Goal: Task Accomplishment & Management: Use online tool/utility

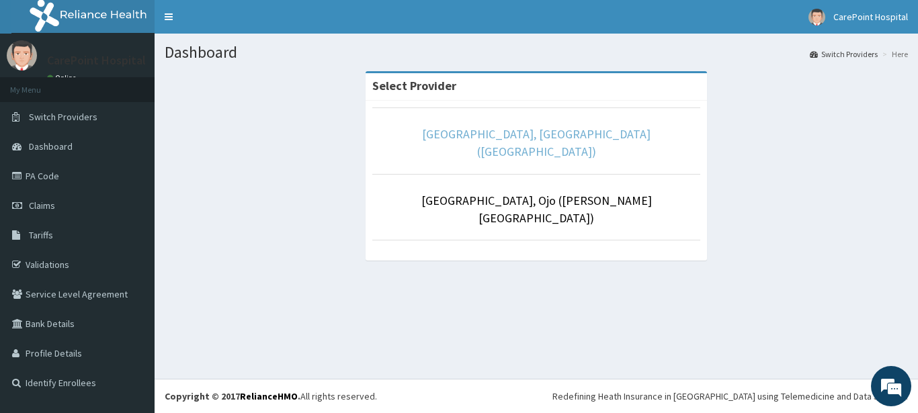
click at [479, 136] on link "[GEOGRAPHIC_DATA], [GEOGRAPHIC_DATA] ([GEOGRAPHIC_DATA])" at bounding box center [536, 142] width 229 height 33
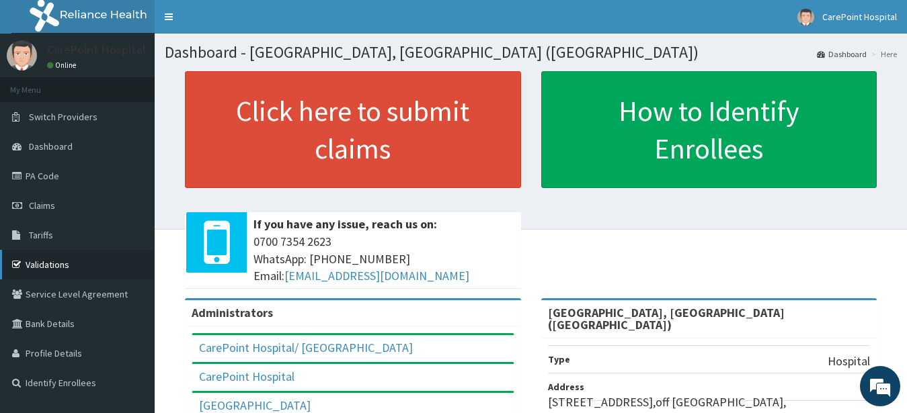
click at [37, 274] on link "Validations" at bounding box center [77, 265] width 155 height 30
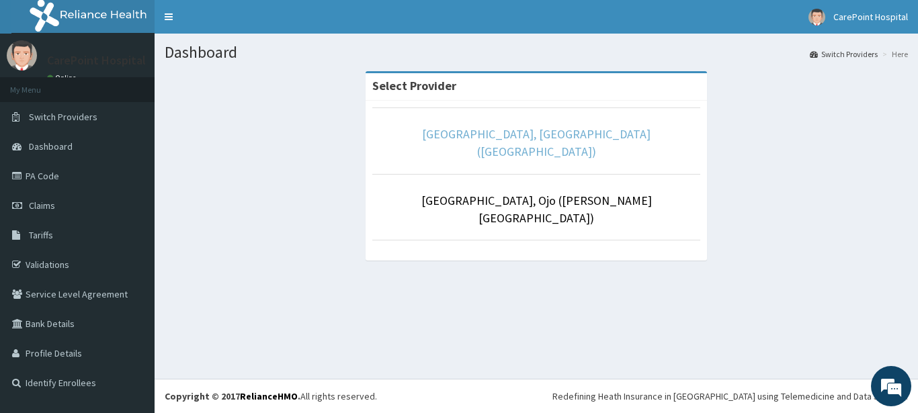
click at [563, 136] on link "[GEOGRAPHIC_DATA], [GEOGRAPHIC_DATA] ([GEOGRAPHIC_DATA])" at bounding box center [536, 142] width 229 height 33
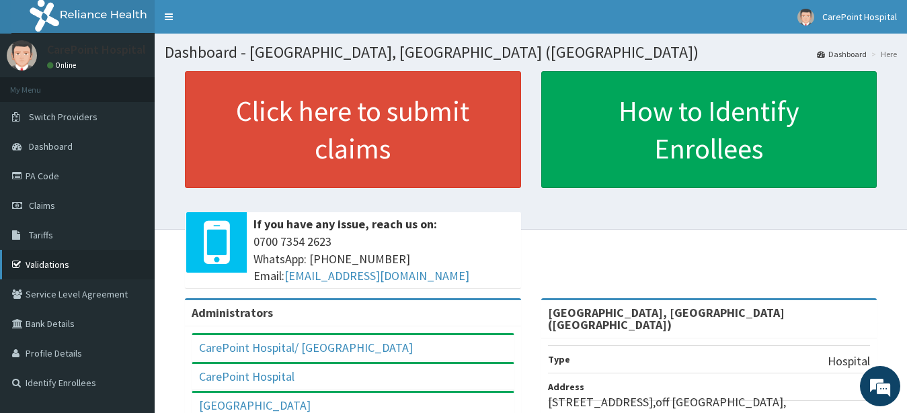
click at [61, 259] on link "Validations" at bounding box center [77, 265] width 155 height 30
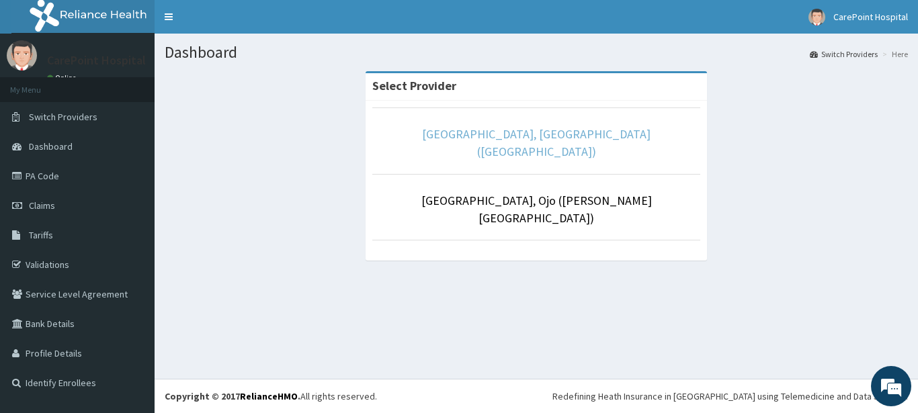
click at [534, 137] on link "[GEOGRAPHIC_DATA], [GEOGRAPHIC_DATA] ([GEOGRAPHIC_DATA])" at bounding box center [536, 142] width 229 height 33
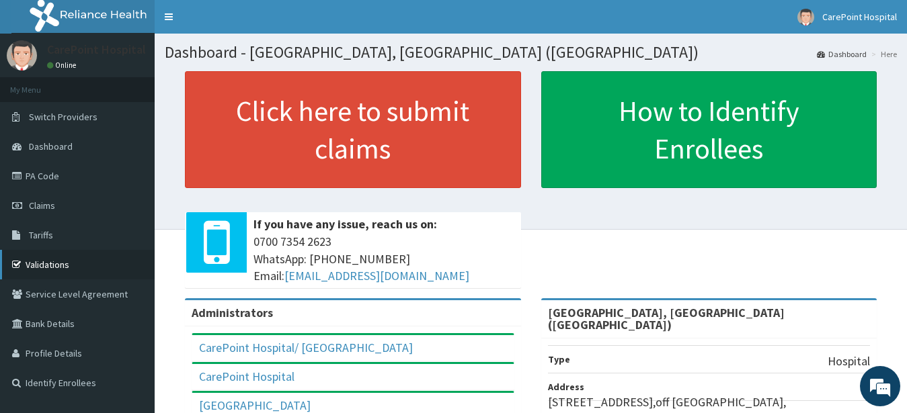
click at [15, 268] on icon at bounding box center [18, 264] width 13 height 9
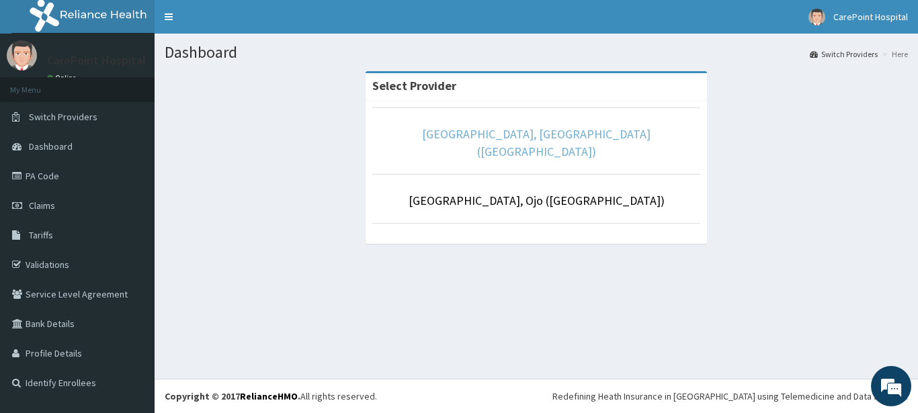
click at [451, 134] on link "[GEOGRAPHIC_DATA], [GEOGRAPHIC_DATA] ([GEOGRAPHIC_DATA])" at bounding box center [536, 142] width 229 height 33
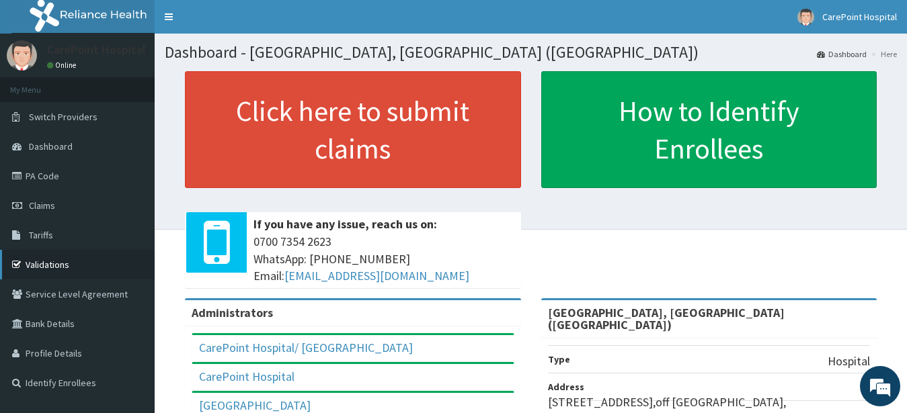
click at [49, 272] on link "Validations" at bounding box center [77, 265] width 155 height 30
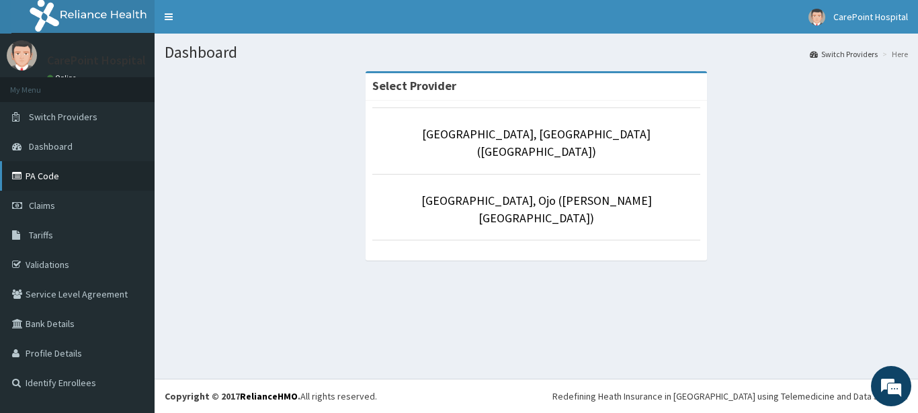
click at [23, 181] on link "PA Code" at bounding box center [77, 176] width 155 height 30
